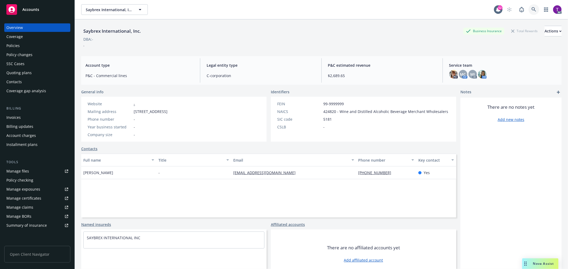
click at [533, 9] on link at bounding box center [534, 9] width 11 height 11
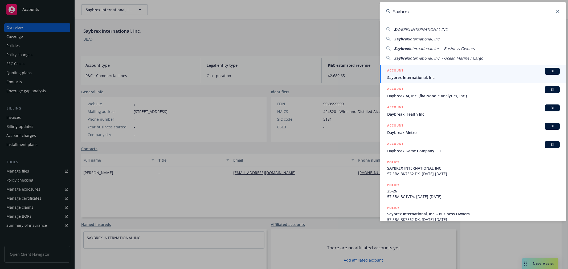
type input "Saybrex"
click at [429, 73] on div "ACCOUNT BI" at bounding box center [473, 71] width 173 height 7
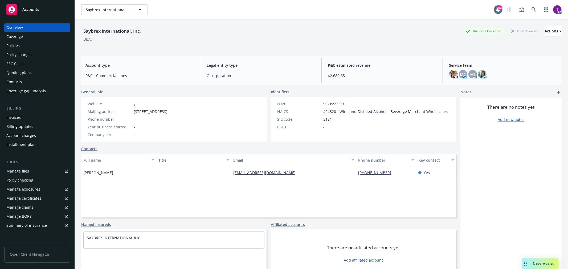
click at [21, 116] on div "Invoices" at bounding box center [37, 117] width 62 height 9
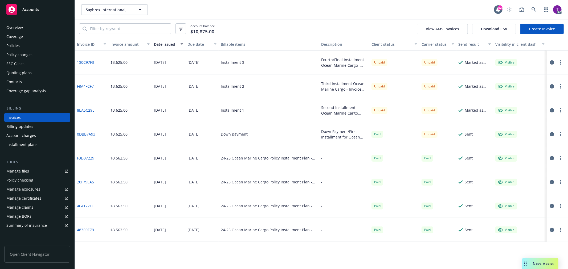
click at [553, 134] on icon "button" at bounding box center [552, 134] width 4 height 4
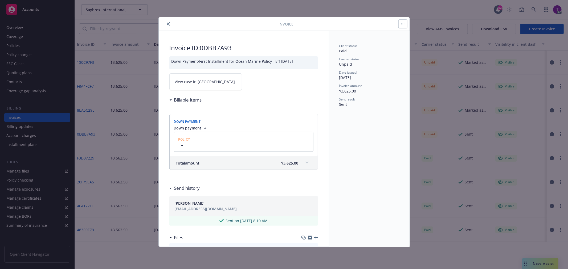
click at [179, 84] on span "View case in [GEOGRAPHIC_DATA]" at bounding box center [205, 82] width 60 height 6
click at [169, 23] on icon "close" at bounding box center [168, 23] width 3 height 3
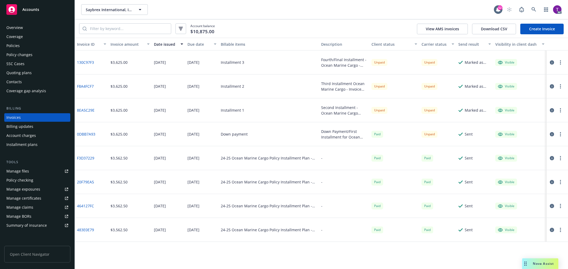
click at [553, 109] on icon "button" at bounding box center [552, 110] width 4 height 4
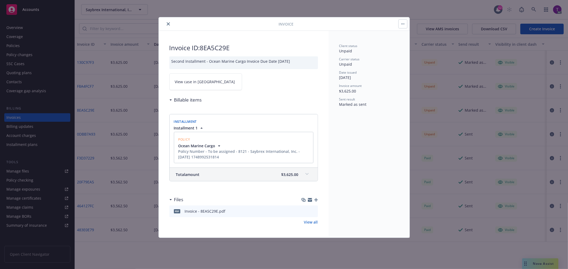
click at [201, 79] on link "View case in [GEOGRAPHIC_DATA]" at bounding box center [205, 81] width 73 height 17
click at [167, 26] on button "close" at bounding box center [168, 24] width 6 height 6
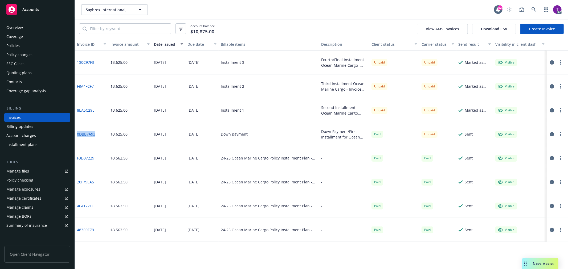
drag, startPoint x: 101, startPoint y: 136, endPoint x: 76, endPoint y: 138, distance: 24.6
click at [76, 138] on div "0DBB7A93" at bounding box center [92, 134] width 34 height 24
copy link "0DBB7A93"
click at [269, 259] on div "Invoice ID Invoice amount Date issued Due date Billable items Description Clien…" at bounding box center [321, 154] width 493 height 232
click at [90, 135] on link "0DBB7A93" at bounding box center [86, 135] width 18 height 6
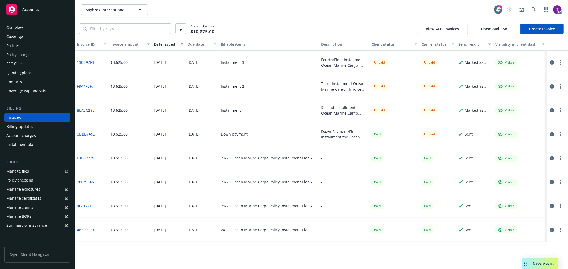
click at [86, 108] on link "8EA5C29E" at bounding box center [86, 111] width 18 height 6
click at [533, 7] on icon at bounding box center [533, 9] width 5 height 5
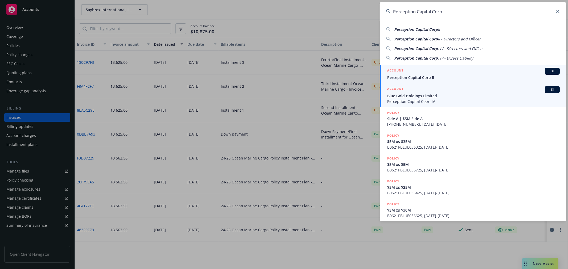
type input "Perception Capital Corp"
click at [413, 80] on link "ACCOUNT BI Perception Capital Corp II" at bounding box center [473, 74] width 186 height 18
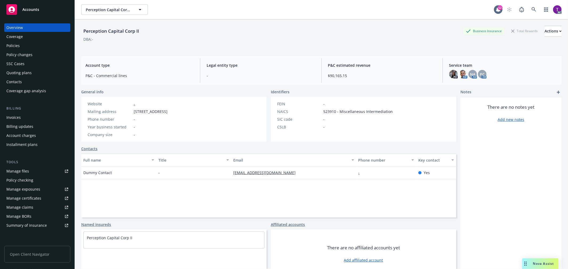
click at [22, 115] on div "Invoices" at bounding box center [37, 117] width 62 height 9
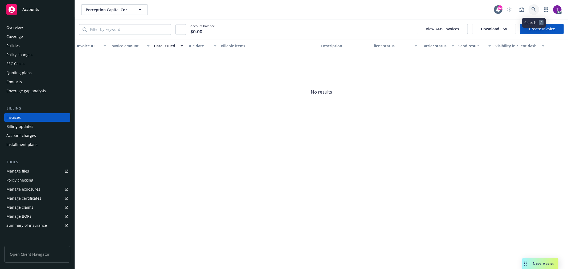
click at [531, 11] on link at bounding box center [534, 9] width 11 height 11
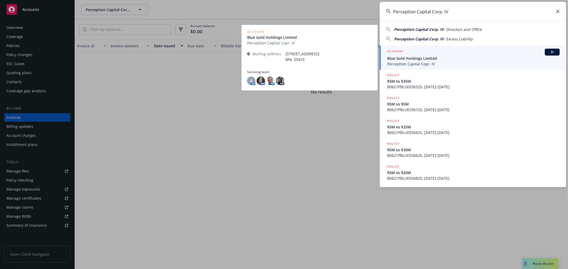
type input "Perception Capital Corp. IV"
click at [406, 56] on span "Blue Gold Holdings Limited" at bounding box center [473, 59] width 173 height 6
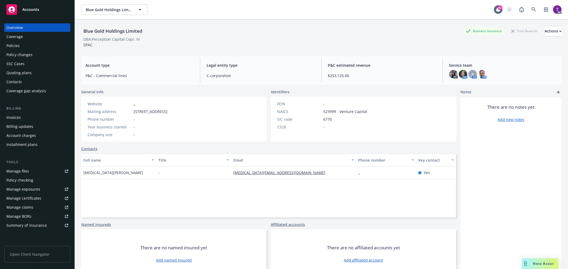
click at [19, 118] on div "Invoices" at bounding box center [13, 117] width 14 height 9
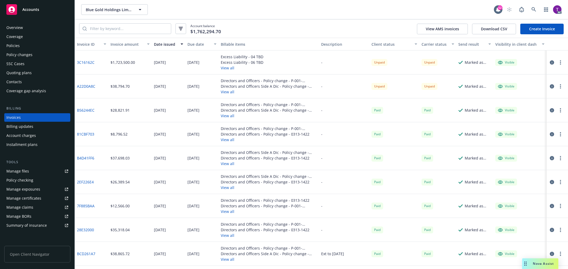
click at [81, 85] on link "A22D0A8C" at bounding box center [86, 87] width 18 height 6
click at [549, 84] on button "button" at bounding box center [552, 86] width 6 height 6
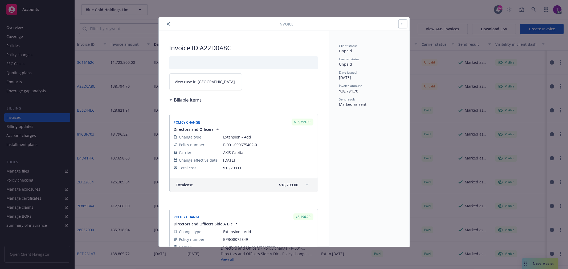
click at [202, 91] on div "Invoice ID: A22D0A8C View case in SSC Billable items Policy Change $16,799.00 D…" at bounding box center [244, 234] width 170 height 407
click at [200, 84] on span "View case in [GEOGRAPHIC_DATA]" at bounding box center [205, 82] width 60 height 6
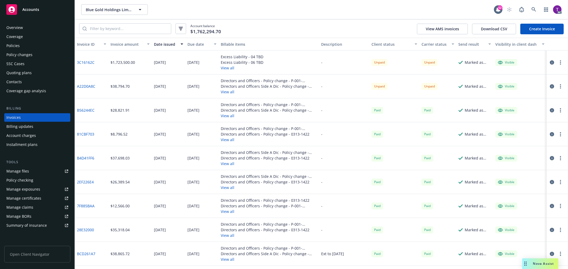
click at [124, 44] on div "Invoice amount" at bounding box center [127, 45] width 33 height 6
click at [133, 30] on input "search" at bounding box center [129, 29] width 84 height 10
paste input "P-001-000675402-01"
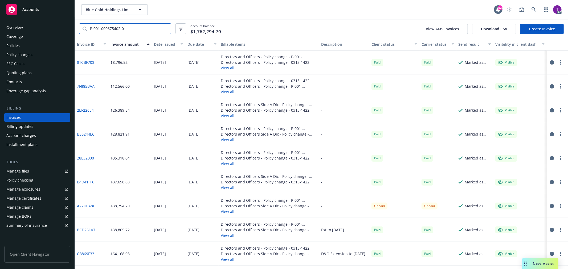
type input "P-001-000675402-01"
click at [22, 44] on div "Policies" at bounding box center [37, 46] width 62 height 9
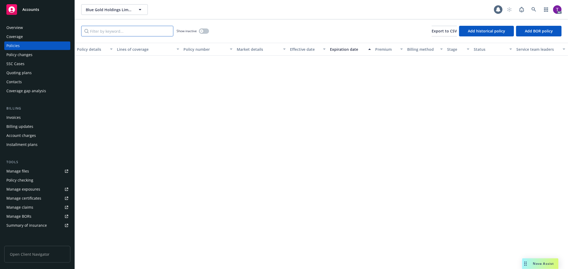
click at [117, 32] on input "Filter by keyword..." at bounding box center [127, 31] width 92 height 11
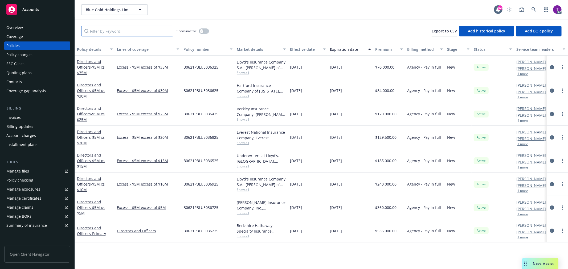
paste input "P-001-000675402-01"
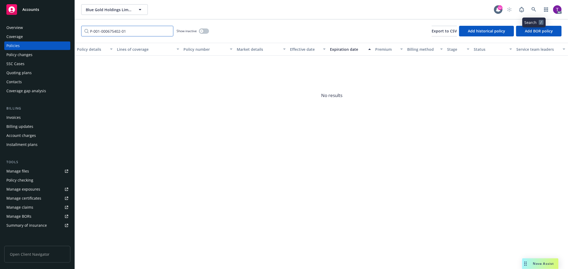
type input "P-001-000675402-01"
click at [536, 10] on icon at bounding box center [533, 9] width 5 height 5
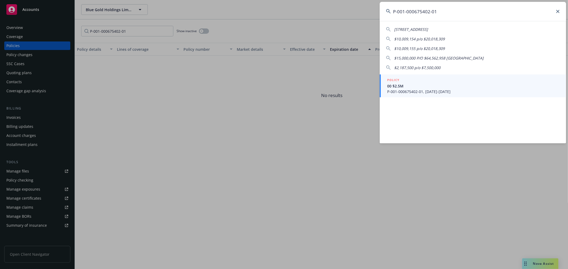
type input "P-001-000675402-01"
click at [397, 92] on span "P-001-000675402-01, [DATE]-[DATE]" at bounding box center [473, 92] width 173 height 6
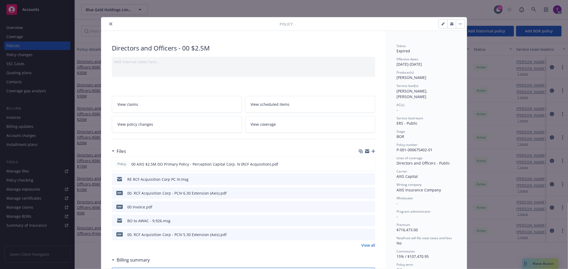
click at [109, 24] on icon "close" at bounding box center [110, 23] width 3 height 3
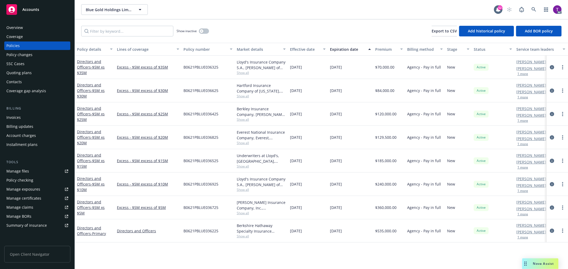
click at [28, 117] on div "Invoices" at bounding box center [37, 117] width 62 height 9
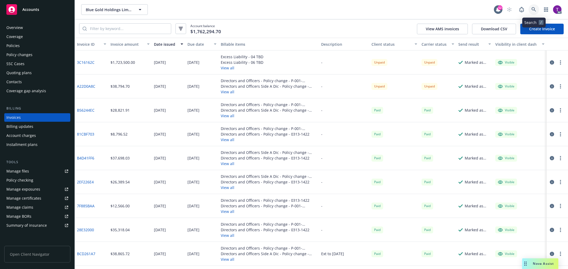
click at [532, 9] on icon at bounding box center [533, 9] width 5 height 5
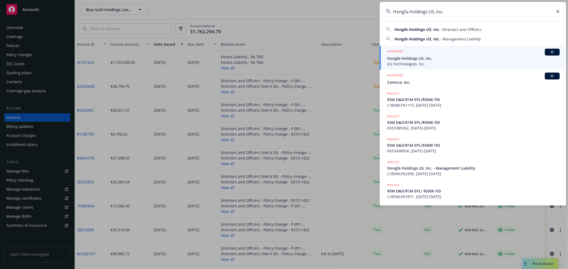
type input "Hongfa Holdings US, Inc."
click at [403, 58] on span "Hongfa Holdings US, Inc." at bounding box center [473, 59] width 173 height 6
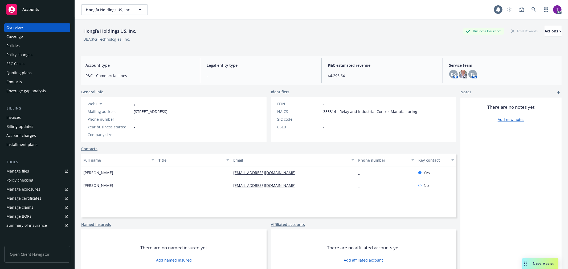
click at [21, 113] on div "Invoices" at bounding box center [37, 117] width 62 height 9
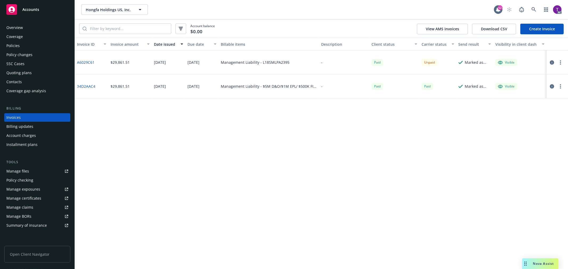
click at [552, 62] on icon "button" at bounding box center [552, 62] width 4 height 4
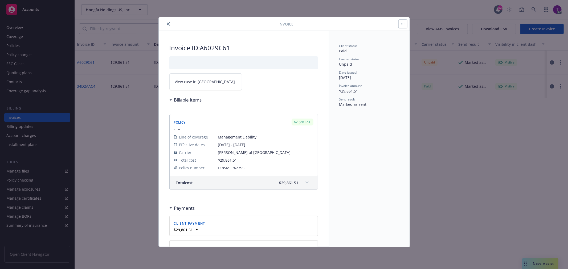
click at [201, 88] on link "View case in [GEOGRAPHIC_DATA]" at bounding box center [205, 81] width 73 height 17
click at [168, 23] on icon "close" at bounding box center [168, 23] width 3 height 3
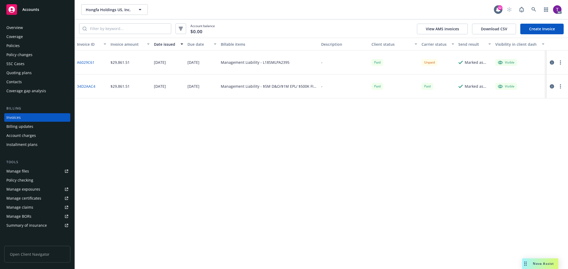
click at [527, 9] on div "AC" at bounding box center [533, 9] width 58 height 11
click at [531, 9] on icon at bounding box center [533, 9] width 5 height 5
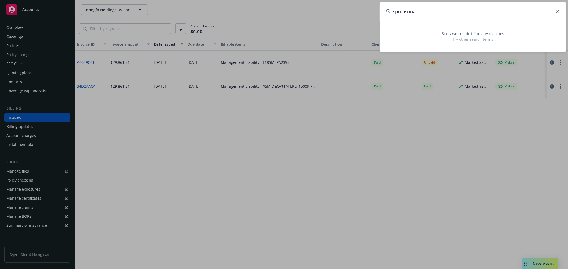
drag, startPoint x: 484, startPoint y: 12, endPoint x: 352, endPoint y: 17, distance: 132.2
click at [352, 17] on div "sprousocial Sorry we couldn’t find any matches Try other search terms" at bounding box center [284, 134] width 568 height 269
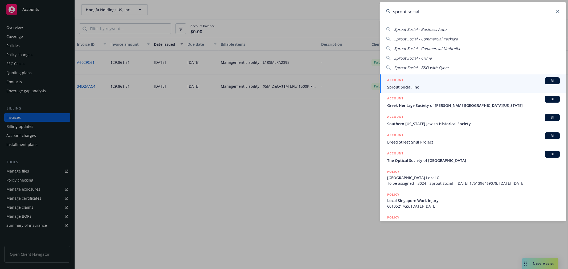
type input "sprout social"
click at [431, 87] on span "Sprout Social, Inc" at bounding box center [473, 87] width 173 height 6
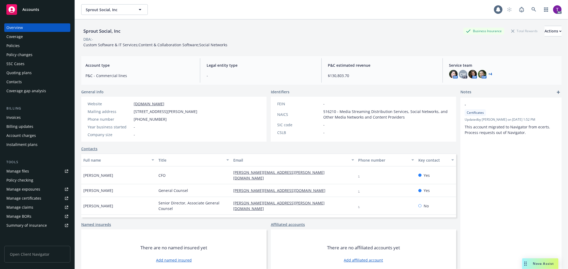
click at [27, 119] on div "Invoices" at bounding box center [37, 117] width 62 height 9
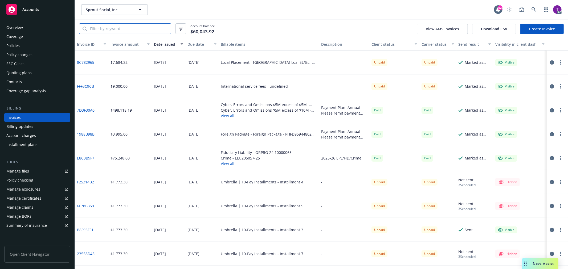
click at [110, 30] on input "search" at bounding box center [129, 29] width 84 height 10
paste input "36054293"
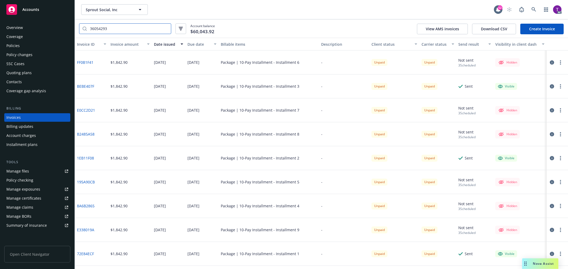
scroll to position [21, 0]
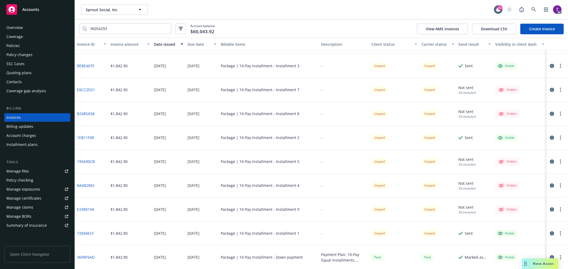
click at [550, 256] on icon "button" at bounding box center [552, 258] width 4 height 4
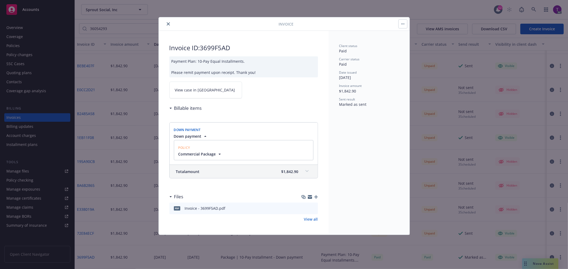
click at [209, 91] on link "View case in [GEOGRAPHIC_DATA]" at bounding box center [205, 90] width 73 height 17
click at [167, 23] on icon "close" at bounding box center [168, 23] width 3 height 3
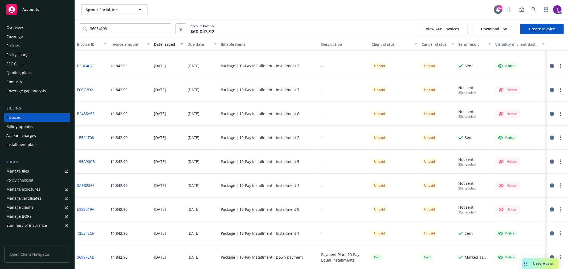
click at [550, 233] on icon "button" at bounding box center [552, 234] width 4 height 4
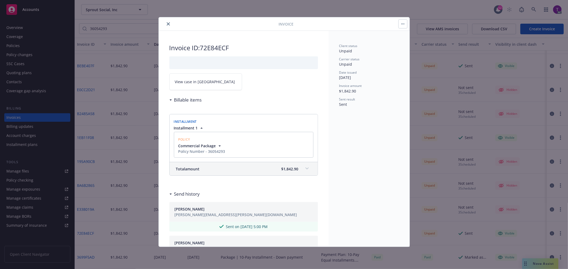
click at [197, 85] on link "View case in [GEOGRAPHIC_DATA]" at bounding box center [205, 81] width 73 height 17
click at [167, 23] on icon "close" at bounding box center [168, 23] width 3 height 3
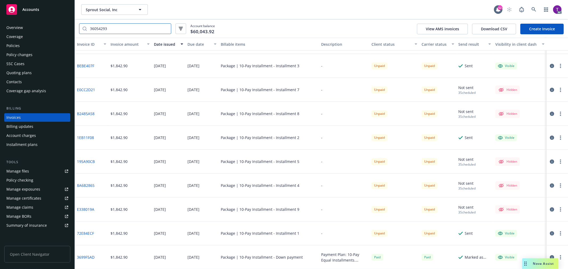
click at [131, 27] on input "36054293" at bounding box center [129, 29] width 84 height 10
drag, startPoint x: 124, startPoint y: 27, endPoint x: 42, endPoint y: 27, distance: 82.3
click at [42, 27] on div "Accounts Overview Coverage Policies Policy changes SSC Cases Quoting plans Cont…" at bounding box center [284, 134] width 568 height 269
paste input "7819685"
click at [549, 255] on button "button" at bounding box center [552, 258] width 6 height 6
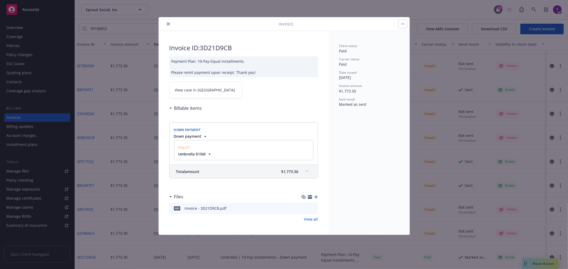
click at [193, 91] on span "View case in [GEOGRAPHIC_DATA]" at bounding box center [205, 90] width 60 height 6
click at [167, 21] on button "close" at bounding box center [168, 24] width 6 height 6
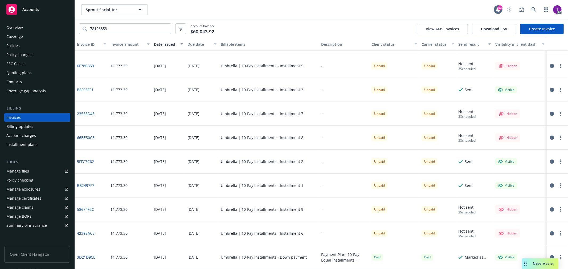
click at [550, 232] on icon "button" at bounding box center [552, 234] width 4 height 4
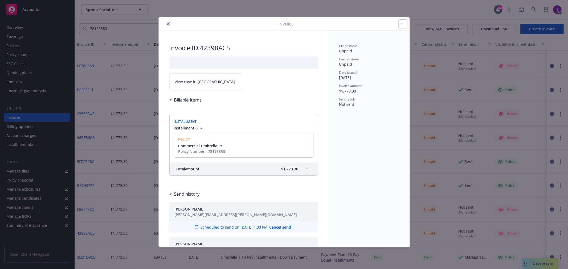
click at [168, 22] on icon "close" at bounding box center [168, 23] width 3 height 3
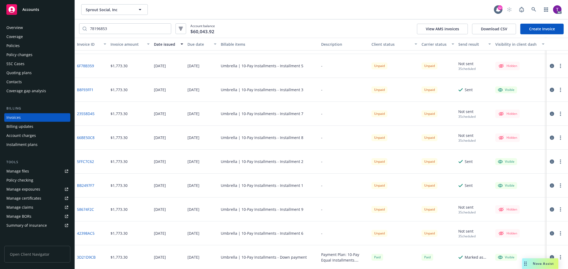
click at [550, 186] on icon "button" at bounding box center [552, 186] width 4 height 4
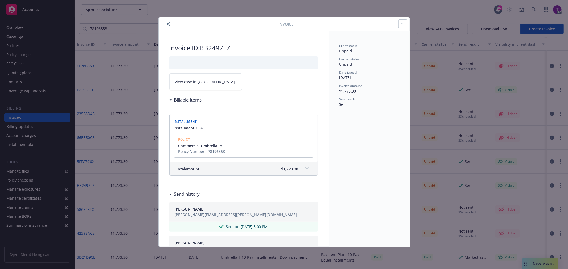
click at [195, 87] on link "View case in [GEOGRAPHIC_DATA]" at bounding box center [205, 81] width 73 height 17
click at [167, 22] on button "close" at bounding box center [168, 24] width 6 height 6
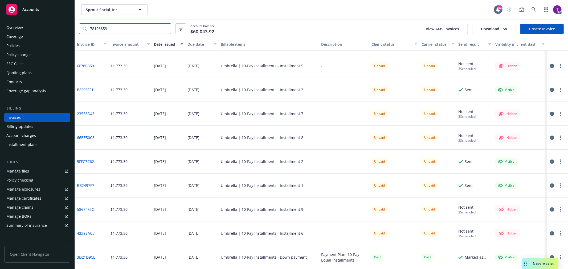
drag, startPoint x: 126, startPoint y: 28, endPoint x: 46, endPoint y: 23, distance: 80.8
click at [46, 23] on div "Accounts Overview Coverage Policies Policy changes SSC Cases Quoting plans Cont…" at bounding box center [284, 134] width 568 height 269
paste input "3605429"
type input "36054293"
click at [550, 234] on icon "button" at bounding box center [552, 234] width 4 height 4
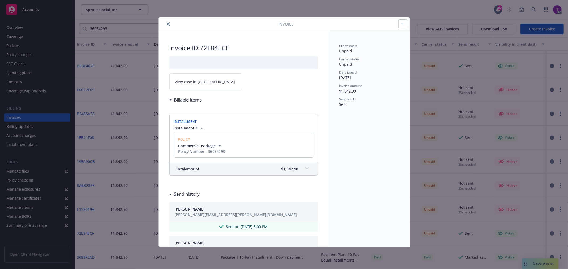
click at [188, 85] on link "View case in [GEOGRAPHIC_DATA]" at bounding box center [205, 81] width 73 height 17
click at [167, 23] on icon "close" at bounding box center [168, 23] width 3 height 3
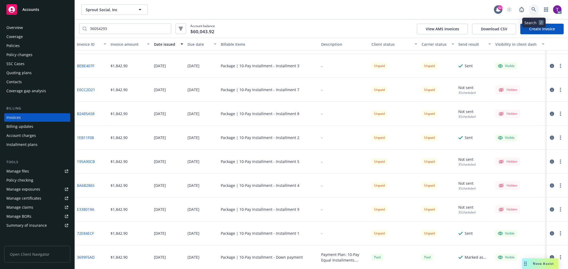
click at [537, 9] on link at bounding box center [534, 9] width 11 height 11
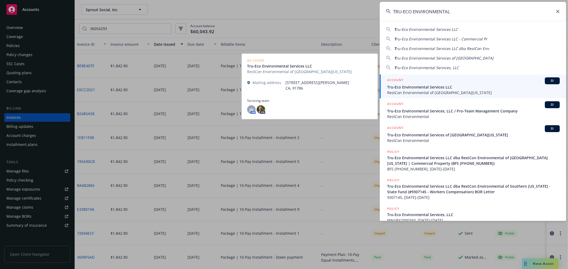
type input "TRU-ECO ENVIRONMENTAL"
click at [399, 81] on h5 "ACCOUNT" at bounding box center [395, 80] width 16 height 6
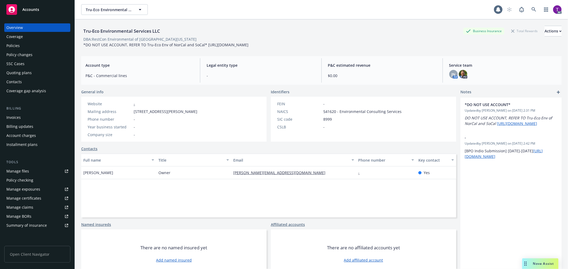
click at [30, 115] on div "Invoices" at bounding box center [37, 117] width 62 height 9
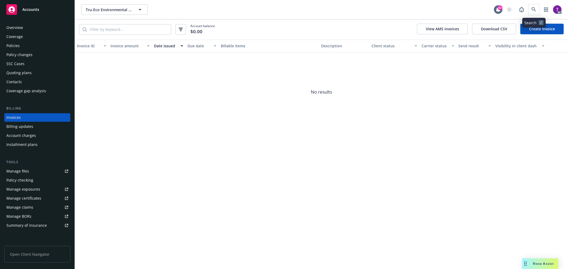
click at [531, 14] on span at bounding box center [534, 9] width 11 height 11
click at [533, 9] on icon at bounding box center [533, 9] width 5 height 5
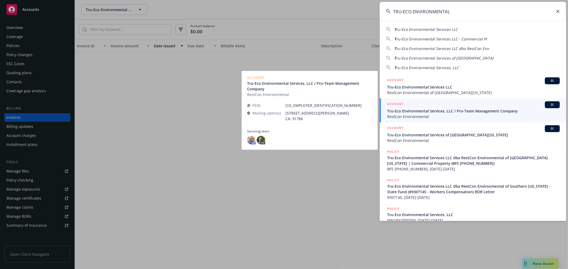
type input "TRU-ECO ENVIRONMENTAL"
click at [440, 105] on div "ACCOUNT BI" at bounding box center [473, 104] width 173 height 7
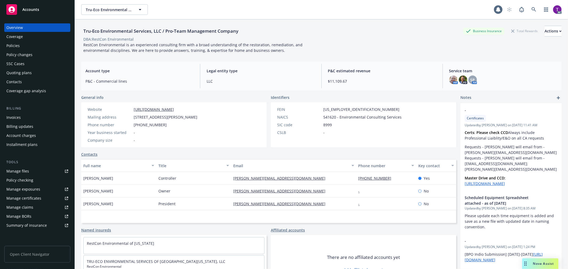
click at [43, 114] on div "Invoices" at bounding box center [37, 117] width 62 height 9
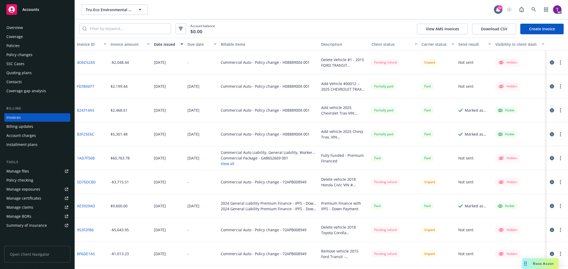
click at [131, 46] on div "Invoice amount" at bounding box center [127, 45] width 33 height 6
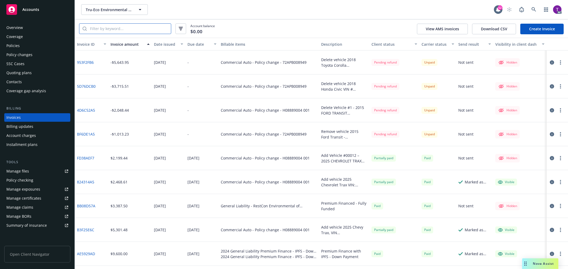
click at [156, 31] on input "search" at bounding box center [129, 29] width 84 height 10
paste input "FEIECC361170"
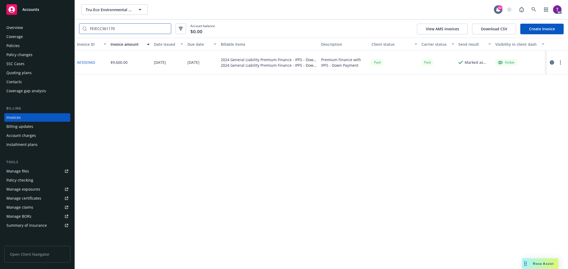
type input "FEIECC361170"
click at [539, 8] on div "AC" at bounding box center [533, 9] width 58 height 11
click at [535, 9] on icon at bounding box center [533, 9] width 5 height 5
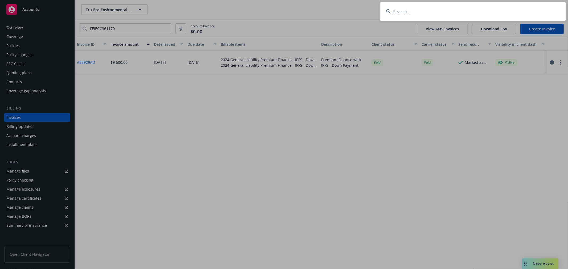
type input "FEIECC361170"
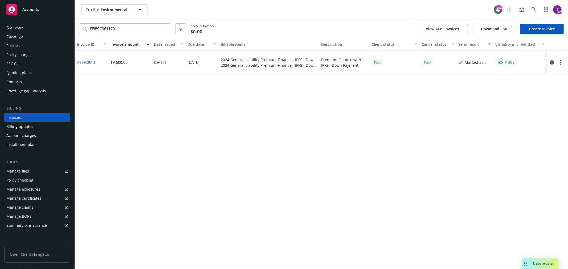
click at [17, 47] on div "Policies" at bounding box center [12, 46] width 13 height 9
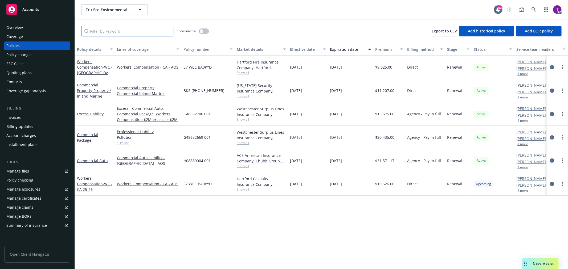
click at [120, 31] on input "Filter by keyword..." at bounding box center [127, 31] width 92 height 11
paste input "FEIECC361170"
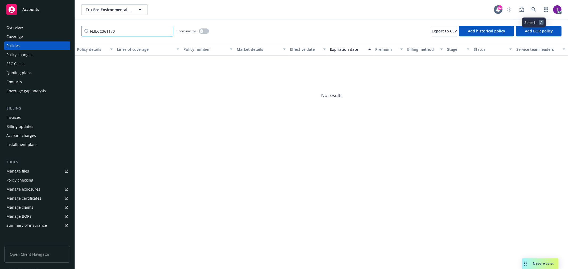
type input "FEIECC361170"
click at [534, 7] on icon at bounding box center [533, 9] width 5 height 5
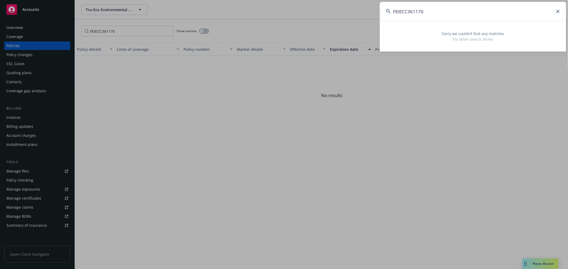
click at [441, 13] on input "FEIECC361170" at bounding box center [473, 11] width 186 height 19
drag, startPoint x: 434, startPoint y: 12, endPoint x: 300, endPoint y: -17, distance: 137.0
click at [300, 0] on html "Accounts Overview Coverage Policies Policy changes SSC Cases Quoting plans Cont…" at bounding box center [284, 134] width 568 height 269
paste input "0"
type input "FEIECC3611700"
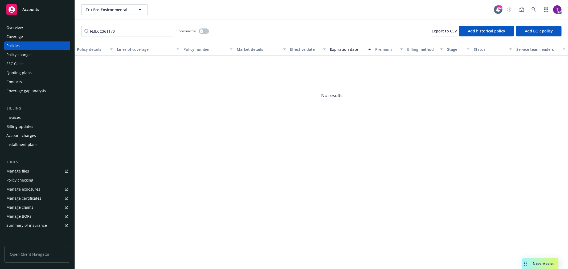
click at [21, 114] on div "Invoices" at bounding box center [37, 117] width 62 height 9
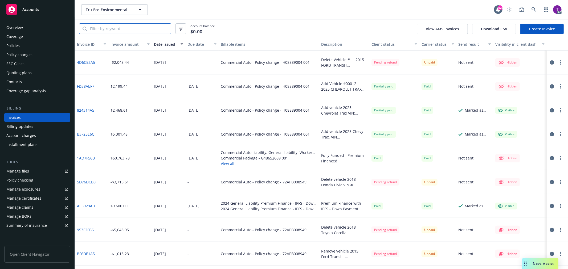
click at [97, 27] on input "search" at bounding box center [129, 29] width 84 height 10
paste input "FEIECC3611700"
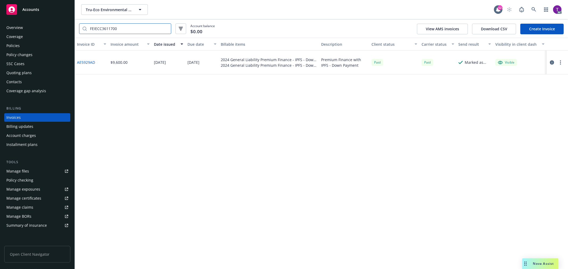
type input "FEIECC3611700"
click at [26, 49] on div "Policies" at bounding box center [37, 46] width 62 height 9
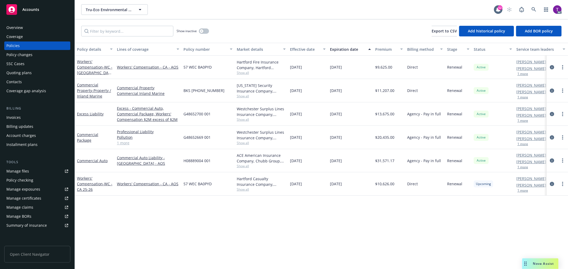
click at [25, 30] on div "Overview" at bounding box center [37, 27] width 62 height 9
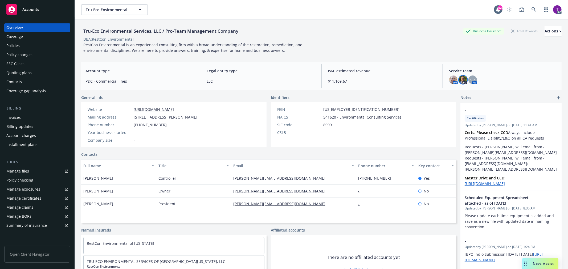
click at [460, 79] on img at bounding box center [463, 80] width 9 height 9
click at [533, 13] on link at bounding box center [534, 9] width 11 height 11
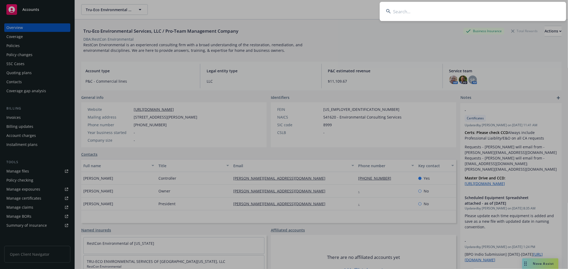
type input "b"
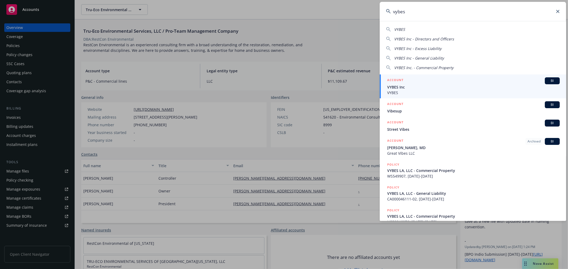
type input "vybes"
click at [398, 84] on span "VYBES Inc" at bounding box center [473, 87] width 173 height 6
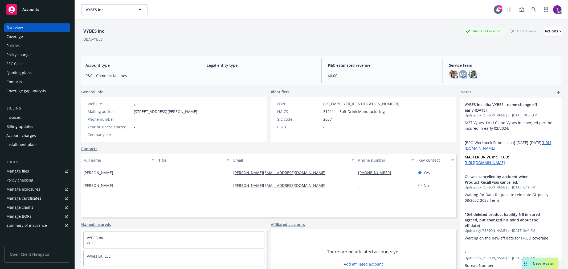
click at [21, 116] on div "Invoices" at bounding box center [37, 117] width 62 height 9
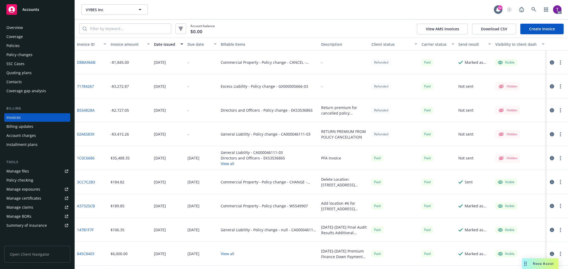
click at [15, 44] on div "Policies" at bounding box center [12, 46] width 13 height 9
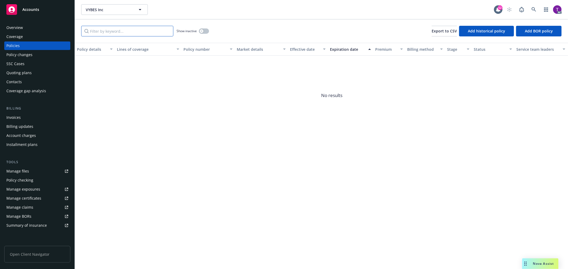
click at [137, 27] on input "Filter by keyword..." at bounding box center [127, 31] width 92 height 11
paste input "#0100309443-0"
click at [92, 32] on input "#0100309443-0" at bounding box center [127, 31] width 92 height 11
type input "0100309443-0"
click at [534, 9] on icon at bounding box center [533, 9] width 5 height 5
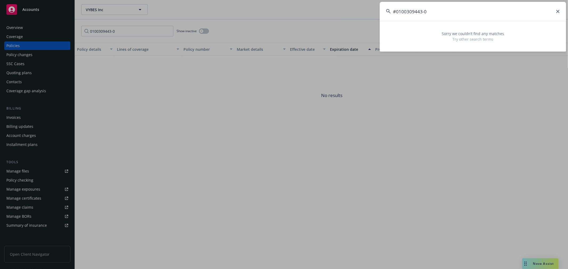
click at [398, 10] on input "#0100309443-0" at bounding box center [473, 11] width 186 height 19
click at [397, 11] on input "#0100309443-0" at bounding box center [473, 11] width 186 height 19
click at [428, 12] on input "0100309443-0" at bounding box center [473, 11] width 186 height 19
drag, startPoint x: 428, startPoint y: 12, endPoint x: 318, endPoint y: 6, distance: 110.1
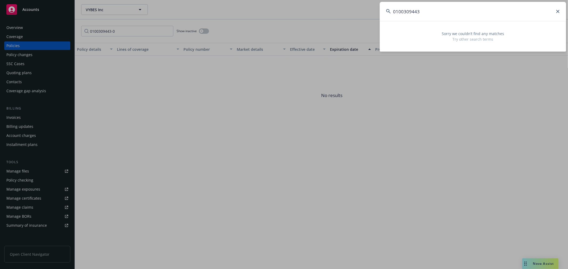
click at [318, 6] on div "0100309443 Sorry we couldn’t find any matches Try other search terms" at bounding box center [284, 134] width 568 height 269
click at [437, 12] on input "0100309443" at bounding box center [473, 11] width 186 height 19
drag, startPoint x: 427, startPoint y: 11, endPoint x: 320, endPoint y: 3, distance: 107.9
click at [320, 3] on div "0100309443 Sorry we couldn’t find any matches Try other search terms" at bounding box center [284, 134] width 568 height 269
paste input "[PERSON_NAME]"
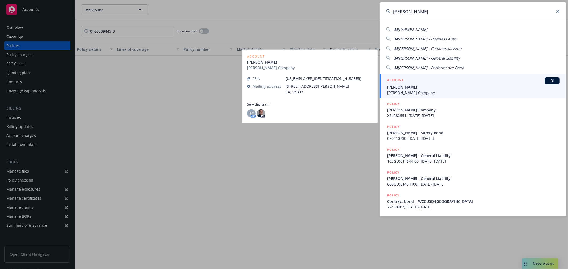
type input "[PERSON_NAME]"
click at [408, 93] on span "[PERSON_NAME] Company" at bounding box center [473, 93] width 173 height 6
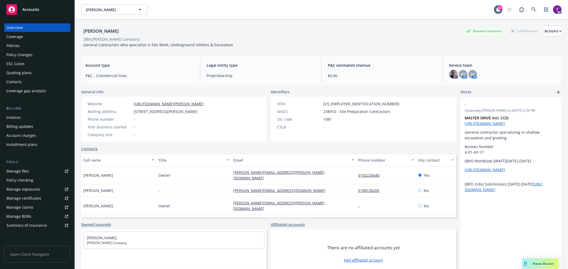
click at [35, 115] on div "Invoices" at bounding box center [37, 117] width 62 height 9
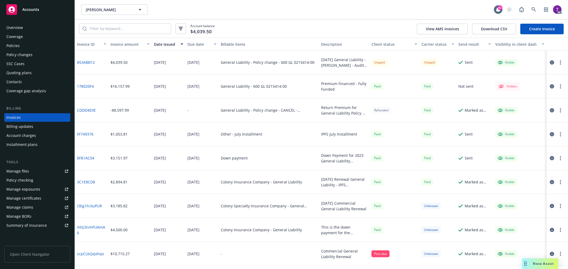
click at [124, 44] on div "Invoice amount" at bounding box center [127, 45] width 33 height 6
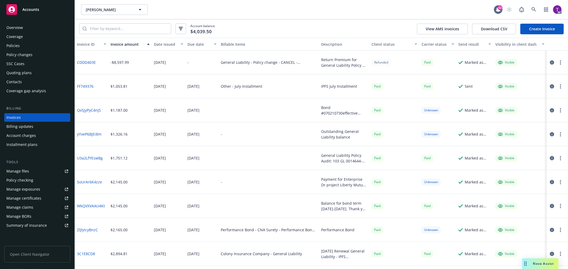
click at [83, 62] on link "CDDD403E" at bounding box center [86, 63] width 19 height 6
click at [122, 30] on input "search" at bounding box center [129, 29] width 84 height 10
paste input "600GL0215414 01"
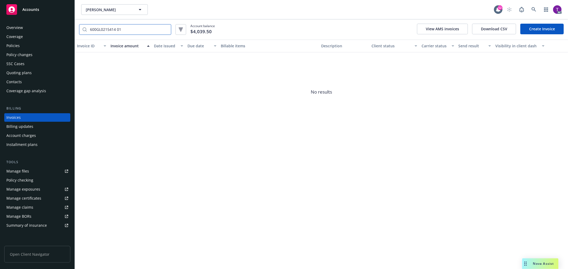
click at [116, 30] on input "600GL0215414 01" at bounding box center [129, 29] width 84 height 10
click at [118, 30] on input "600GL0215414 01" at bounding box center [129, 29] width 84 height 10
click at [117, 29] on input "600GL0215414 01" at bounding box center [129, 29] width 84 height 10
drag, startPoint x: 122, startPoint y: 31, endPoint x: 53, endPoint y: 19, distance: 70.7
click at [53, 19] on div "Accounts Overview Coverage Policies Policy changes SSC Cases Quoting plans Cont…" at bounding box center [284, 134] width 568 height 269
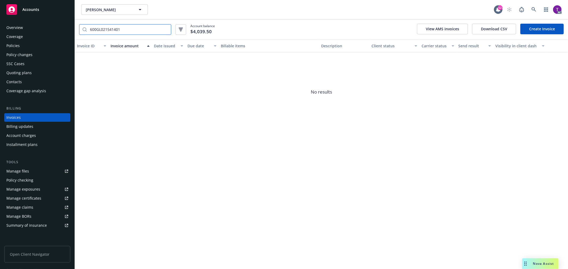
type input "600GL021541401"
click at [534, 9] on icon at bounding box center [533, 9] width 5 height 5
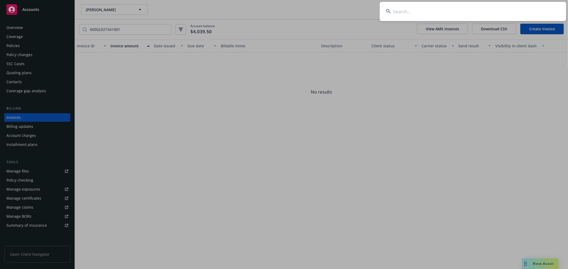
type input "600GL021541401"
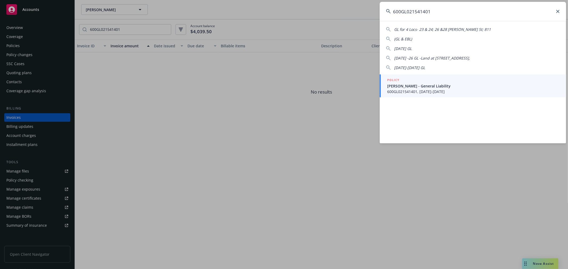
drag, startPoint x: 223, startPoint y: 105, endPoint x: 198, endPoint y: 102, distance: 25.5
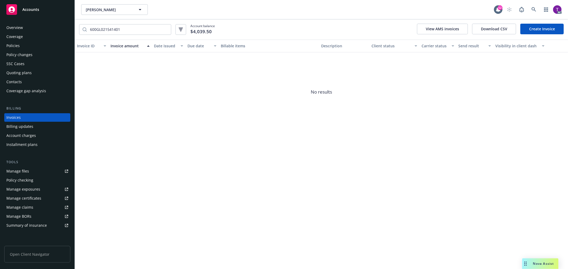
click at [27, 46] on div "Policies" at bounding box center [37, 46] width 62 height 9
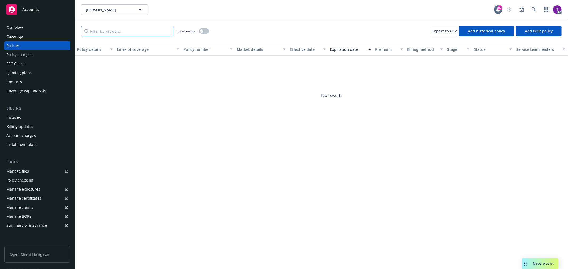
click at [105, 32] on input "Filter by keyword..." at bounding box center [127, 31] width 92 height 11
paste input "600GL021541401"
type input "600GL021541401"
click at [535, 11] on icon at bounding box center [533, 9] width 5 height 5
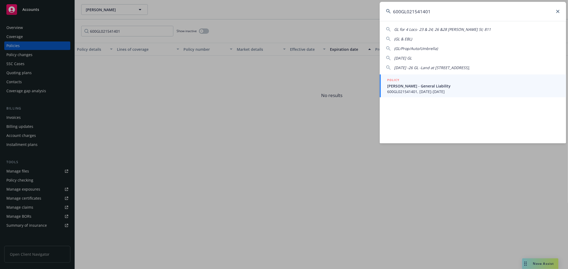
type input "600GL021541401"
click at [403, 85] on span "[PERSON_NAME] - General Liability" at bounding box center [473, 86] width 173 height 6
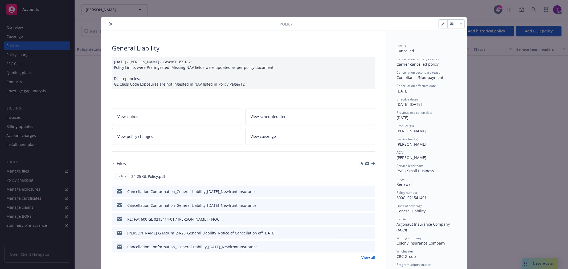
click at [367, 257] on link "View all" at bounding box center [368, 258] width 14 height 6
